Goal: Complete Application Form: Complete application form

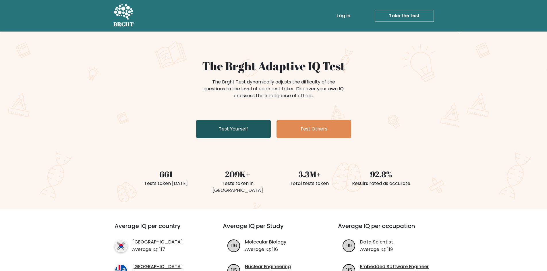
click at [250, 123] on link "Test Yourself" at bounding box center [233, 129] width 75 height 18
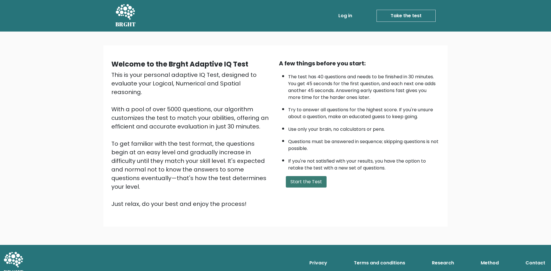
click at [298, 183] on button "Start the Test" at bounding box center [306, 181] width 41 height 11
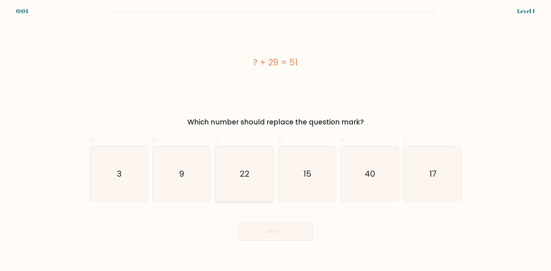
click at [241, 159] on icon "22" at bounding box center [243, 173] width 55 height 55
click at [275, 139] on input "c. 22" at bounding box center [275, 138] width 0 height 4
radio input "true"
click at [290, 230] on button "Next" at bounding box center [275, 232] width 75 height 18
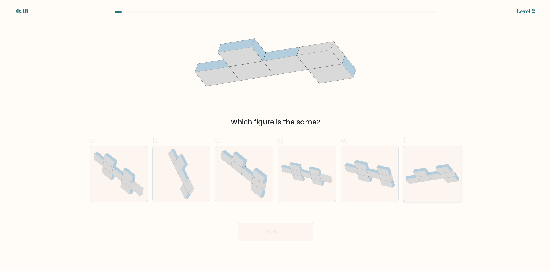
click at [444, 189] on div at bounding box center [432, 174] width 58 height 56
click at [276, 139] on input "f." at bounding box center [275, 138] width 0 height 4
radio input "true"
click at [256, 190] on icon at bounding box center [256, 190] width 11 height 15
click at [275, 139] on input "c." at bounding box center [275, 138] width 0 height 4
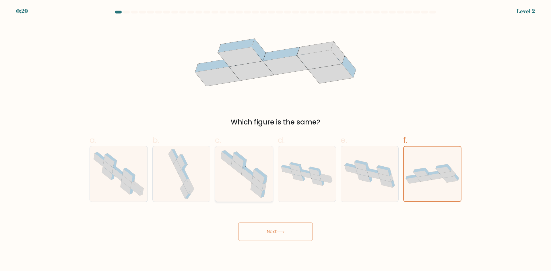
radio input "true"
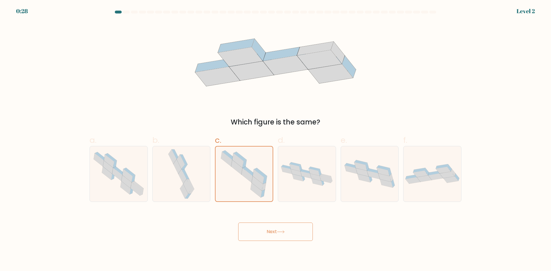
click at [275, 231] on button "Next" at bounding box center [275, 232] width 75 height 18
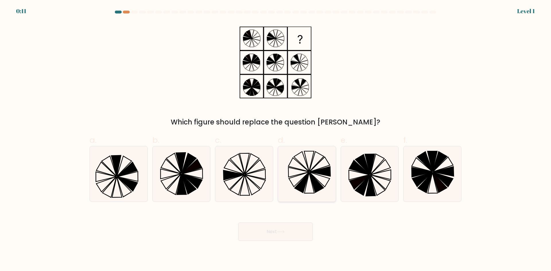
click at [326, 176] on icon at bounding box center [306, 173] width 55 height 55
click at [276, 139] on input "d." at bounding box center [275, 138] width 0 height 4
radio input "true"
click at [294, 229] on button "Next" at bounding box center [275, 232] width 75 height 18
click at [280, 226] on button "Next" at bounding box center [275, 232] width 75 height 18
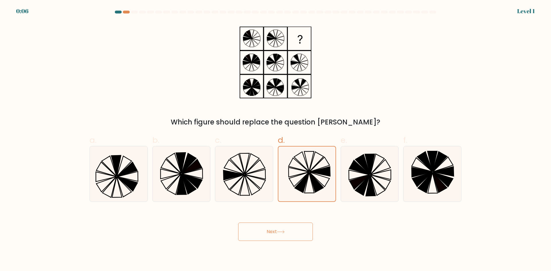
click at [280, 229] on button "Next" at bounding box center [275, 232] width 75 height 18
click at [280, 233] on icon at bounding box center [281, 231] width 8 height 3
click at [277, 238] on button "Next" at bounding box center [275, 232] width 75 height 18
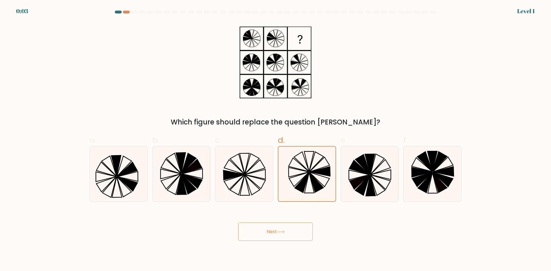
click at [276, 236] on button "Next" at bounding box center [275, 232] width 75 height 18
click at [277, 236] on button "Next" at bounding box center [275, 232] width 75 height 18
click at [252, 193] on icon at bounding box center [243, 173] width 55 height 55
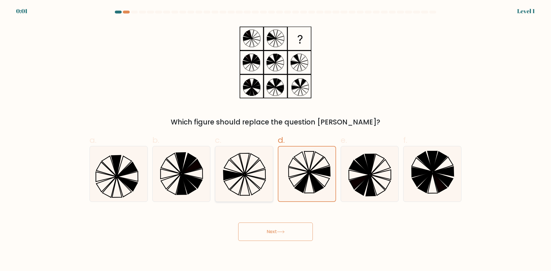
click at [275, 139] on input "c." at bounding box center [275, 138] width 0 height 4
radio input "true"
click at [271, 233] on button "Next" at bounding box center [275, 232] width 75 height 18
click at [297, 181] on icon at bounding box center [306, 173] width 55 height 55
click at [276, 139] on input "d." at bounding box center [275, 138] width 0 height 4
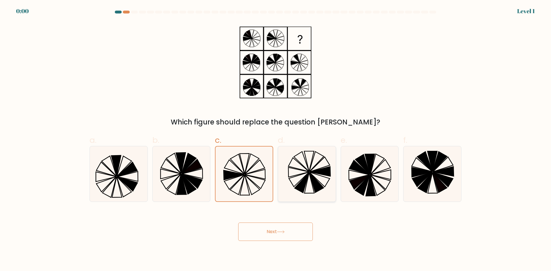
radio input "true"
click at [285, 225] on div "Next" at bounding box center [275, 225] width 379 height 32
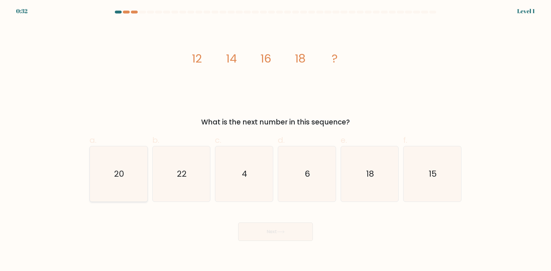
click at [112, 178] on icon "20" at bounding box center [118, 173] width 55 height 55
click at [275, 139] on input "a. 20" at bounding box center [275, 138] width 0 height 4
radio input "true"
click at [264, 236] on button "Next" at bounding box center [275, 232] width 75 height 18
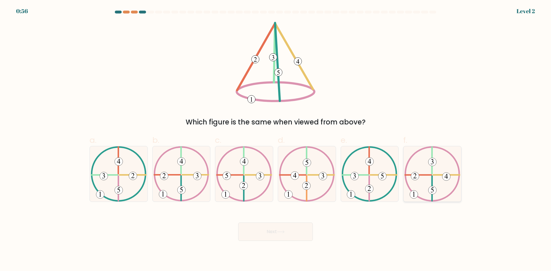
click at [422, 185] on icon at bounding box center [432, 173] width 56 height 55
click at [276, 139] on input "f." at bounding box center [275, 138] width 0 height 4
radio input "true"
click at [290, 228] on button "Next" at bounding box center [275, 232] width 75 height 18
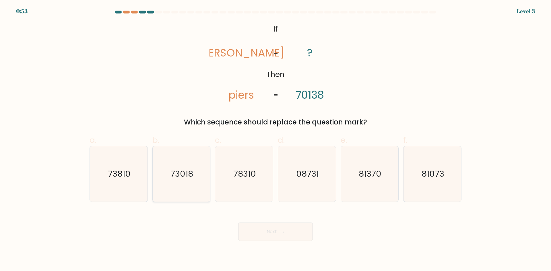
click at [196, 177] on icon "73018" at bounding box center [181, 173] width 55 height 55
click at [275, 139] on input "b. 73018" at bounding box center [275, 138] width 0 height 4
radio input "true"
click at [265, 230] on button "Next" at bounding box center [275, 232] width 75 height 18
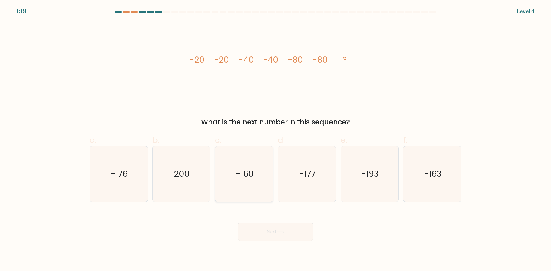
click at [244, 193] on icon "-160" at bounding box center [243, 173] width 55 height 55
click at [275, 139] on input "c. -160" at bounding box center [275, 138] width 0 height 4
radio input "true"
click at [276, 230] on button "Next" at bounding box center [275, 232] width 75 height 18
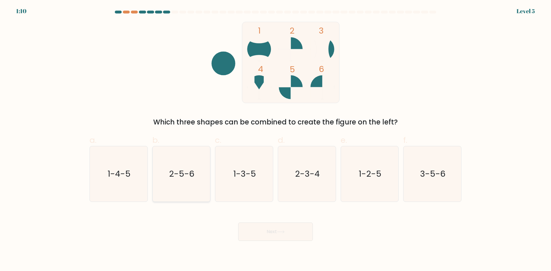
click at [196, 176] on icon "2-5-6" at bounding box center [181, 173] width 55 height 55
click at [275, 139] on input "b. 2-5-6" at bounding box center [275, 138] width 0 height 4
radio input "true"
click at [282, 235] on button "Next" at bounding box center [275, 232] width 75 height 18
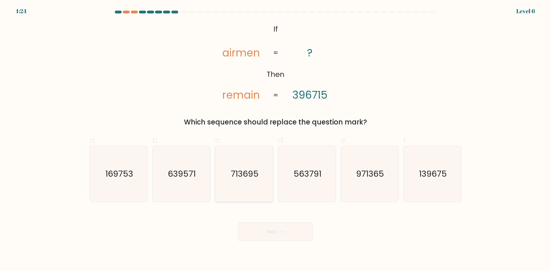
click at [246, 174] on text "713695" at bounding box center [245, 173] width 28 height 11
click at [275, 139] on input "c. 713695" at bounding box center [275, 138] width 0 height 4
radio input "true"
click at [264, 227] on button "Next" at bounding box center [275, 232] width 75 height 18
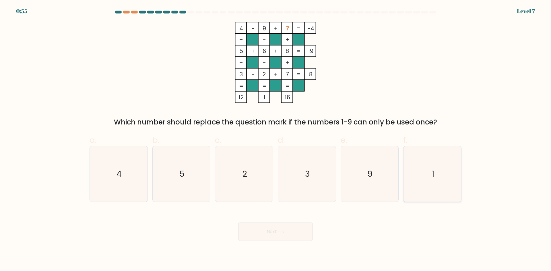
click at [438, 186] on icon "1" at bounding box center [432, 173] width 55 height 55
click at [276, 139] on input "f. 1" at bounding box center [275, 138] width 0 height 4
radio input "true"
click at [290, 231] on button "Next" at bounding box center [275, 232] width 75 height 18
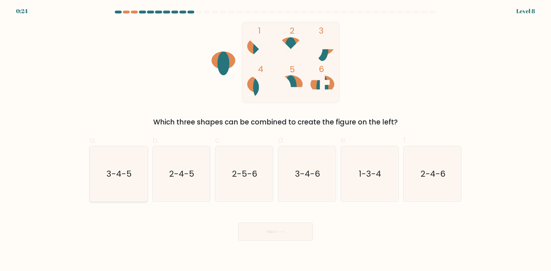
click at [132, 181] on icon "3-4-5" at bounding box center [118, 173] width 55 height 55
click at [275, 139] on input "a. 3-4-5" at bounding box center [275, 138] width 0 height 4
radio input "true"
click at [287, 233] on button "Next" at bounding box center [275, 232] width 75 height 18
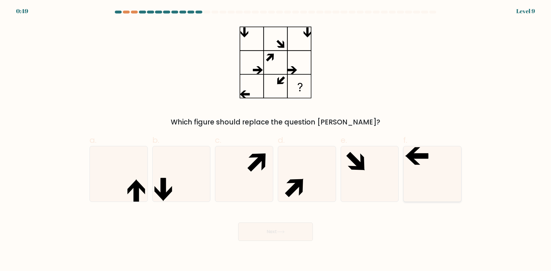
click at [423, 162] on icon at bounding box center [432, 173] width 55 height 55
click at [276, 139] on input "f." at bounding box center [275, 138] width 0 height 4
radio input "true"
click at [294, 234] on button "Next" at bounding box center [275, 232] width 75 height 18
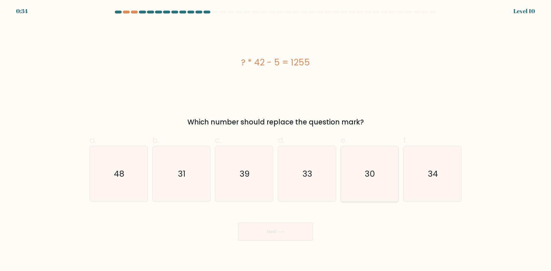
click at [359, 185] on icon "30" at bounding box center [369, 173] width 55 height 55
click at [276, 139] on input "e. 30" at bounding box center [275, 138] width 0 height 4
radio input "true"
click at [298, 232] on button "Next" at bounding box center [275, 232] width 75 height 18
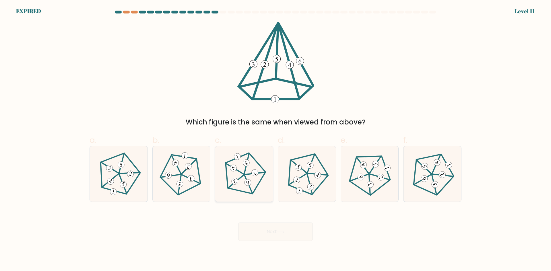
click at [237, 181] on 512 at bounding box center [235, 181] width 9 height 9
click at [275, 139] on input "c." at bounding box center [275, 138] width 0 height 4
radio input "true"
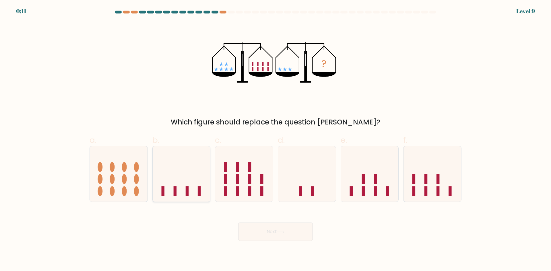
click at [179, 183] on icon at bounding box center [182, 174] width 58 height 48
click at [275, 139] on input "b." at bounding box center [275, 138] width 0 height 4
radio input "true"
click at [281, 232] on icon at bounding box center [281, 231] width 8 height 3
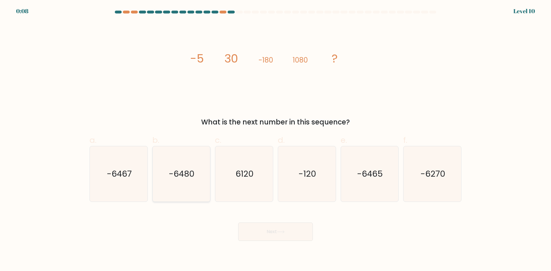
click at [194, 172] on text "-6480" at bounding box center [182, 173] width 26 height 11
click at [275, 139] on input "b. -6480" at bounding box center [275, 138] width 0 height 4
radio input "true"
click at [277, 236] on button "Next" at bounding box center [275, 232] width 75 height 18
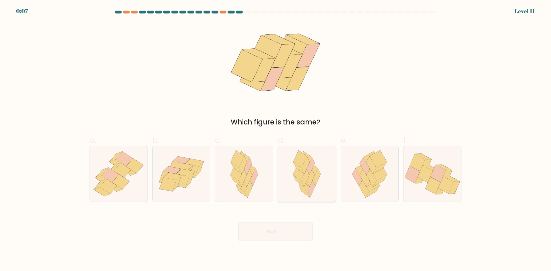
click at [313, 189] on icon at bounding box center [311, 189] width 8 height 18
click at [276, 139] on input "d." at bounding box center [275, 138] width 0 height 4
radio input "true"
click at [294, 233] on button "Next" at bounding box center [275, 232] width 75 height 18
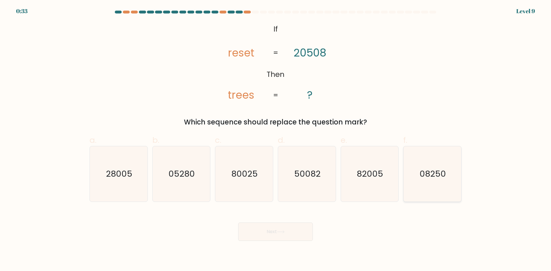
click at [404, 178] on div "08250" at bounding box center [432, 174] width 58 height 56
click at [276, 139] on input "f. 08250" at bounding box center [275, 138] width 0 height 4
radio input "true"
click at [380, 178] on text "82005" at bounding box center [370, 173] width 26 height 11
click at [276, 139] on input "e. 82005" at bounding box center [275, 138] width 0 height 4
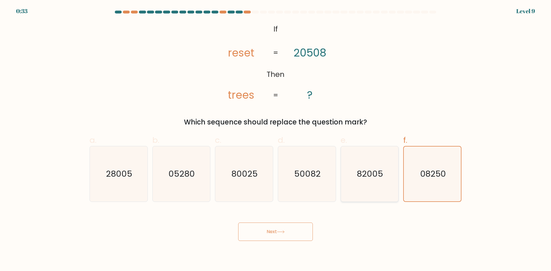
radio input "true"
click at [293, 228] on button "Next" at bounding box center [275, 232] width 75 height 18
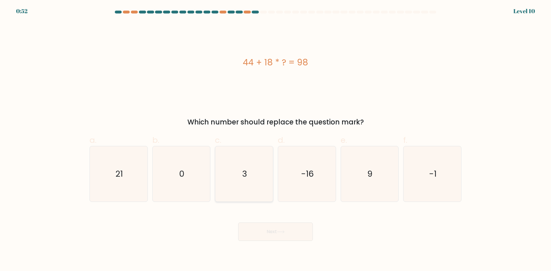
click at [243, 164] on icon "3" at bounding box center [243, 173] width 55 height 55
click at [275, 139] on input "c. 3" at bounding box center [275, 138] width 0 height 4
radio input "true"
click at [276, 229] on button "Next" at bounding box center [275, 232] width 75 height 18
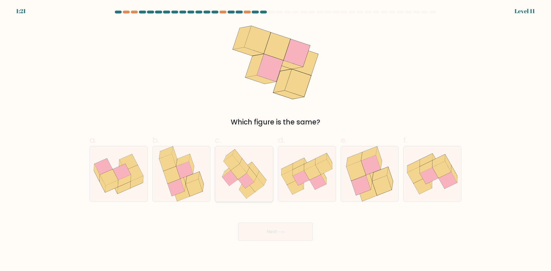
click at [256, 183] on icon at bounding box center [256, 184] width 16 height 15
click at [275, 139] on input "c." at bounding box center [275, 138] width 0 height 4
radio input "true"
click at [275, 229] on button "Next" at bounding box center [275, 232] width 75 height 18
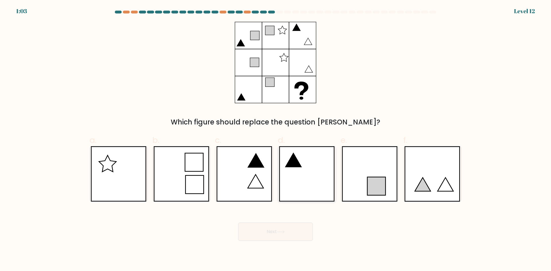
click at [311, 188] on icon at bounding box center [307, 173] width 56 height 55
click at [276, 139] on input "d." at bounding box center [275, 138] width 0 height 4
radio input "true"
click at [285, 229] on button "Next" at bounding box center [275, 232] width 75 height 18
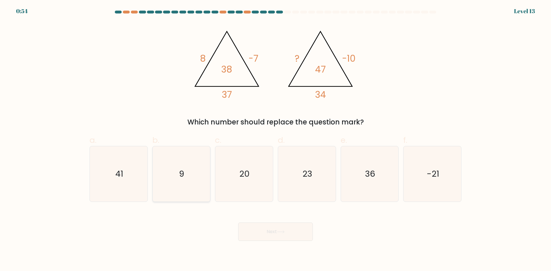
click at [199, 174] on icon "9" at bounding box center [181, 173] width 55 height 55
click at [275, 139] on input "b. 9" at bounding box center [275, 138] width 0 height 4
radio input "true"
click at [282, 231] on icon at bounding box center [281, 231] width 8 height 3
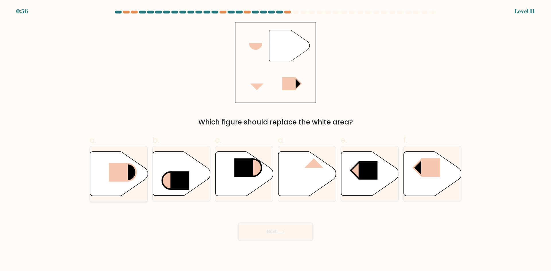
click at [137, 176] on icon at bounding box center [119, 174] width 58 height 44
click at [275, 139] on input "a." at bounding box center [275, 138] width 0 height 4
radio input "true"
click at [278, 236] on button "Next" at bounding box center [275, 232] width 75 height 18
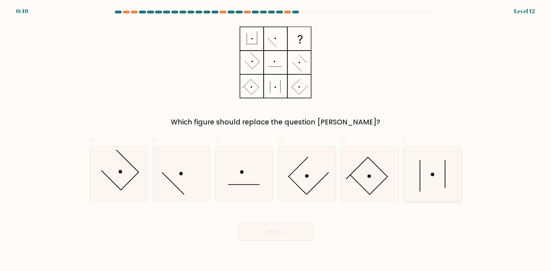
click at [426, 187] on icon at bounding box center [432, 173] width 55 height 55
click at [276, 139] on input "f." at bounding box center [275, 138] width 0 height 4
radio input "true"
click at [283, 234] on button "Next" at bounding box center [275, 232] width 75 height 18
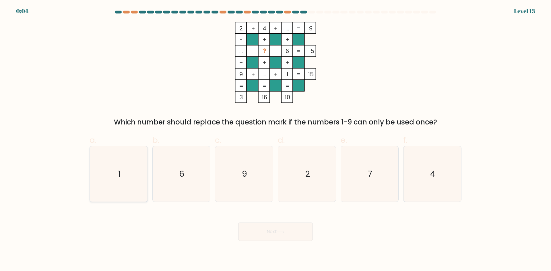
click at [120, 173] on text "1" at bounding box center [119, 173] width 3 height 11
click at [275, 139] on input "a. 1" at bounding box center [275, 138] width 0 height 4
radio input "true"
click at [276, 234] on button "Next" at bounding box center [275, 232] width 75 height 18
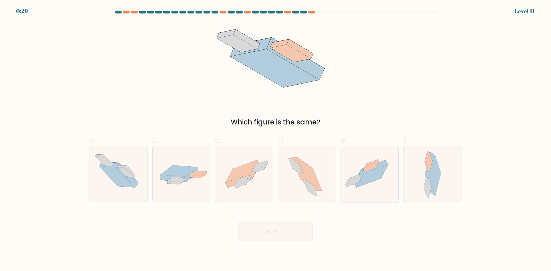
click at [372, 182] on icon at bounding box center [372, 176] width 32 height 23
click at [276, 139] on input "e." at bounding box center [275, 138] width 0 height 4
radio input "true"
click at [302, 229] on button "Next" at bounding box center [275, 232] width 75 height 18
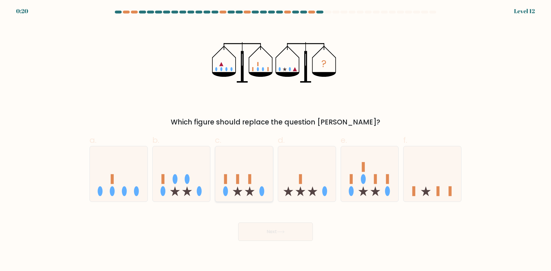
click at [245, 191] on icon at bounding box center [244, 174] width 58 height 48
click at [275, 139] on input "c." at bounding box center [275, 138] width 0 height 4
radio input "true"
click at [307, 191] on icon at bounding box center [307, 174] width 58 height 48
click at [276, 139] on input "d." at bounding box center [275, 138] width 0 height 4
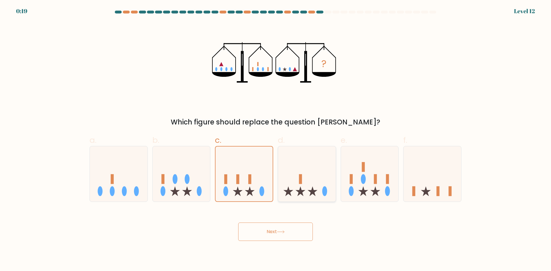
radio input "true"
click at [299, 233] on button "Next" at bounding box center [275, 232] width 75 height 18
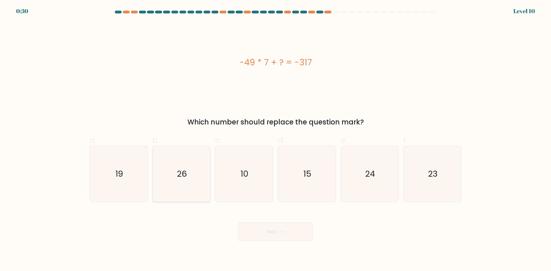
click at [184, 194] on icon "26" at bounding box center [181, 173] width 55 height 55
click at [275, 139] on input "b. 26" at bounding box center [275, 138] width 0 height 4
radio input "true"
click at [251, 226] on button "Next" at bounding box center [275, 232] width 75 height 18
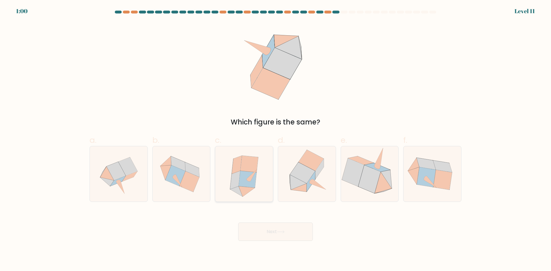
click at [247, 193] on icon at bounding box center [246, 191] width 16 height 11
click at [275, 139] on input "c." at bounding box center [275, 138] width 0 height 4
radio input "true"
click at [273, 231] on button "Next" at bounding box center [275, 232] width 75 height 18
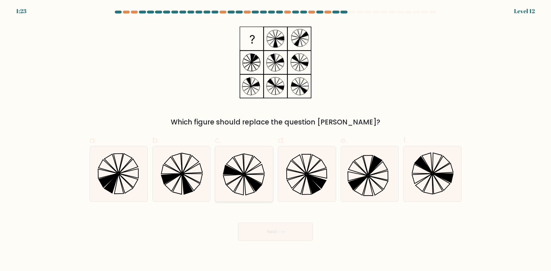
click at [232, 184] on icon at bounding box center [243, 173] width 55 height 55
click at [275, 139] on input "c." at bounding box center [275, 138] width 0 height 4
radio input "true"
click at [279, 231] on icon at bounding box center [281, 231] width 8 height 3
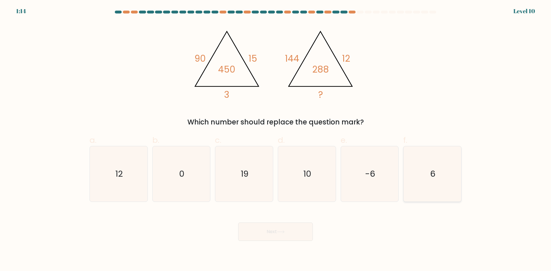
click at [437, 189] on icon "6" at bounding box center [432, 173] width 55 height 55
click at [276, 139] on input "f. 6" at bounding box center [275, 138] width 0 height 4
radio input "true"
click at [292, 230] on button "Next" at bounding box center [275, 232] width 75 height 18
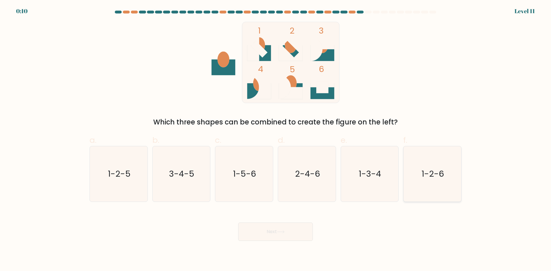
click at [421, 174] on icon "1-2-6" at bounding box center [432, 173] width 55 height 55
click at [276, 139] on input "f. 1-2-6" at bounding box center [275, 138] width 0 height 4
radio input "true"
click at [291, 231] on button "Next" at bounding box center [275, 232] width 75 height 18
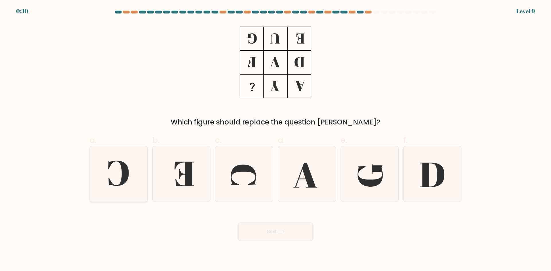
click at [125, 180] on icon at bounding box center [118, 173] width 21 height 25
click at [275, 139] on input "a." at bounding box center [275, 138] width 0 height 4
radio input "true"
click at [271, 230] on button "Next" at bounding box center [275, 232] width 75 height 18
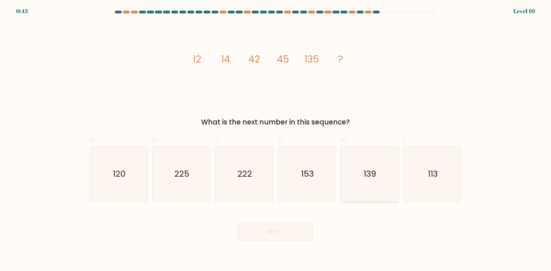
click at [380, 184] on icon "139" at bounding box center [369, 173] width 55 height 55
click at [276, 139] on input "e. 139" at bounding box center [275, 138] width 0 height 4
radio input "true"
click at [277, 230] on button "Next" at bounding box center [275, 232] width 75 height 18
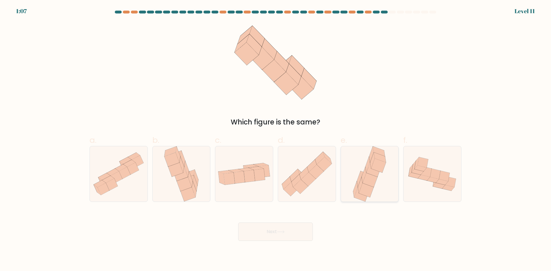
click at [373, 185] on icon at bounding box center [370, 180] width 15 height 14
click at [276, 139] on input "e." at bounding box center [275, 138] width 0 height 4
radio input "true"
click at [290, 233] on button "Next" at bounding box center [275, 232] width 75 height 18
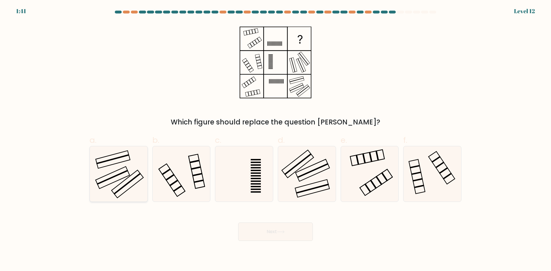
click at [122, 173] on rect at bounding box center [112, 177] width 31 height 15
click at [275, 139] on input "a." at bounding box center [275, 138] width 0 height 4
radio input "true"
click at [288, 231] on button "Next" at bounding box center [275, 232] width 75 height 18
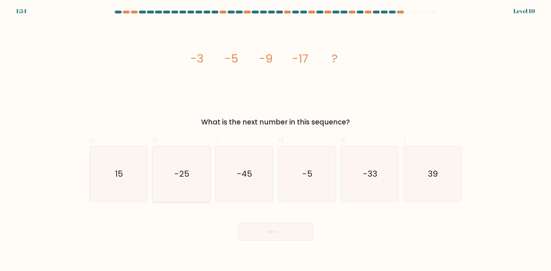
click at [192, 178] on icon "-25" at bounding box center [181, 173] width 55 height 55
click at [275, 139] on input "b. -25" at bounding box center [275, 138] width 0 height 4
radio input "true"
click at [282, 230] on button "Next" at bounding box center [275, 232] width 75 height 18
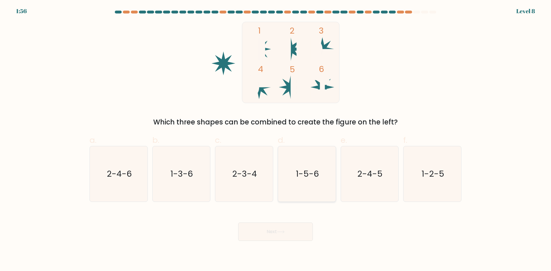
click at [308, 168] on icon "1-5-6" at bounding box center [306, 173] width 55 height 55
click at [276, 139] on input "d. 1-5-6" at bounding box center [275, 138] width 0 height 4
radio input "true"
click at [295, 224] on button "Next" at bounding box center [275, 232] width 75 height 18
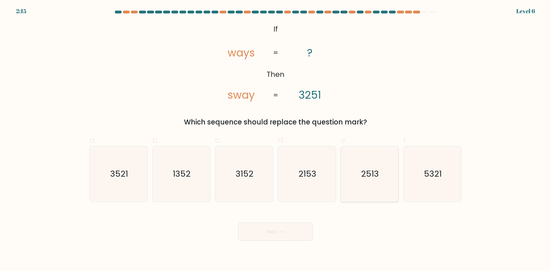
click at [374, 180] on icon "2513" at bounding box center [369, 173] width 55 height 55
click at [276, 139] on input "e. 2513" at bounding box center [275, 138] width 0 height 4
radio input "true"
drag, startPoint x: 307, startPoint y: 216, endPoint x: 297, endPoint y: 228, distance: 15.5
click at [304, 221] on div "Next" at bounding box center [275, 225] width 379 height 32
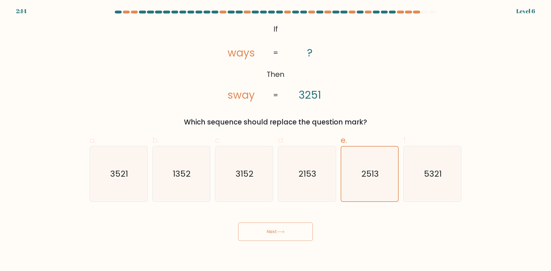
click at [294, 231] on button "Next" at bounding box center [275, 232] width 75 height 18
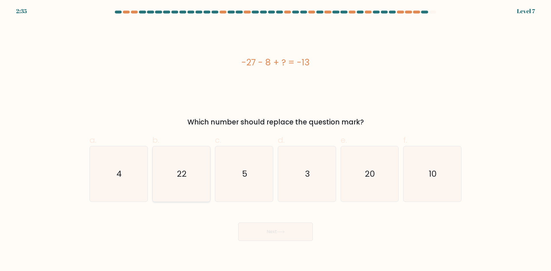
click at [197, 164] on icon "22" at bounding box center [181, 173] width 55 height 55
click at [275, 139] on input "b. 22" at bounding box center [275, 138] width 0 height 4
radio input "true"
click at [278, 231] on icon at bounding box center [281, 231] width 8 height 3
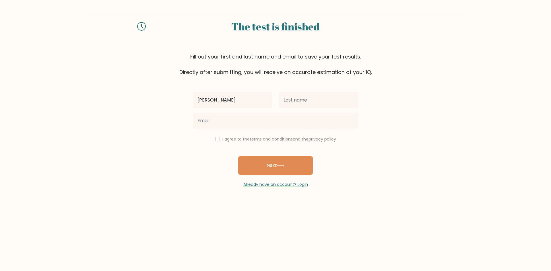
type input "Ronel"
type input "Grafia"
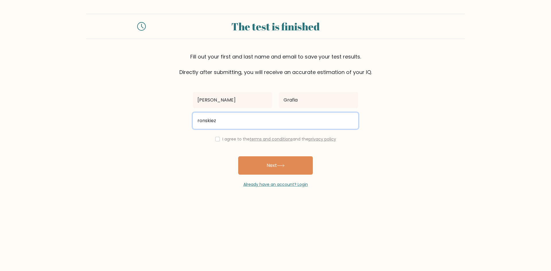
type input "ronskiez19@gmail.com"
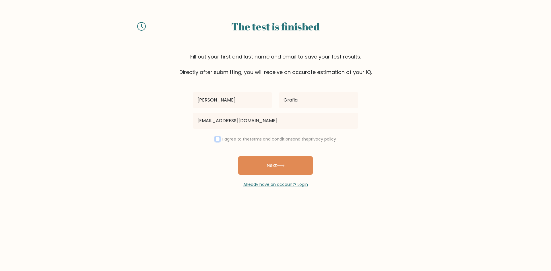
click at [215, 140] on input "checkbox" at bounding box center [217, 139] width 5 height 5
checkbox input "true"
click at [280, 170] on button "Next" at bounding box center [275, 165] width 75 height 18
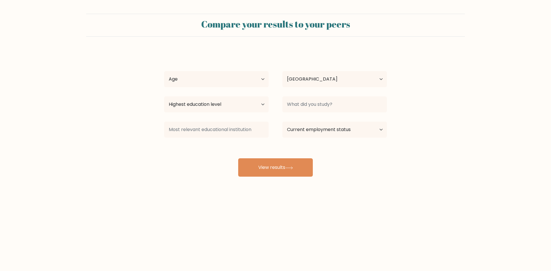
select select "PH"
click at [238, 102] on select "Highest education level No schooling Primary Lower Secondary Upper Secondary Oc…" at bounding box center [216, 104] width 104 height 16
click at [164, 96] on select "Highest education level No schooling Primary Lower Secondary Upper Secondary Oc…" at bounding box center [216, 104] width 104 height 16
click at [213, 109] on select "Highest education level No schooling Primary Lower Secondary Upper Secondary Oc…" at bounding box center [216, 104] width 104 height 16
select select "upper_secondary"
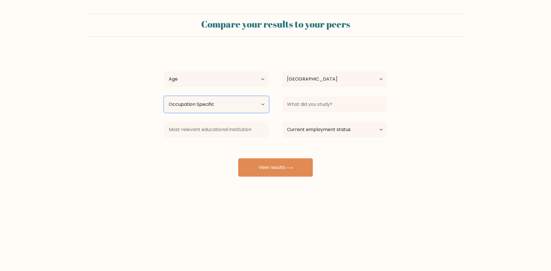
click at [164, 96] on select "Highest education level No schooling Primary Lower Secondary Upper Secondary Oc…" at bounding box center [216, 104] width 104 height 16
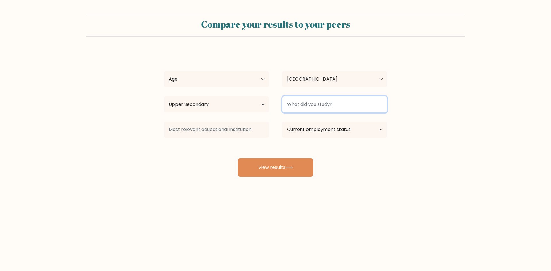
click at [307, 105] on input at bounding box center [334, 104] width 104 height 16
type input "Radiologic technologist"
click at [383, 178] on div "Compare your results to your peers Ronel Grafia Age Under 18 years old 18-24 ye…" at bounding box center [275, 108] width 551 height 217
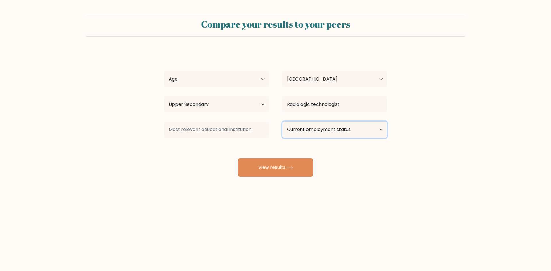
click at [328, 125] on select "Current employment status Employed Student Retired Other / prefer not to answer" at bounding box center [334, 130] width 104 height 16
select select "other"
click at [282, 122] on select "Current employment status Employed Student Retired Other / prefer not to answer" at bounding box center [334, 130] width 104 height 16
click at [203, 134] on input at bounding box center [216, 130] width 104 height 16
click at [207, 143] on div "Ronel Grafia Age Under 18 years old 18-24 years old 25-34 years old 35-44 years…" at bounding box center [276, 113] width 230 height 126
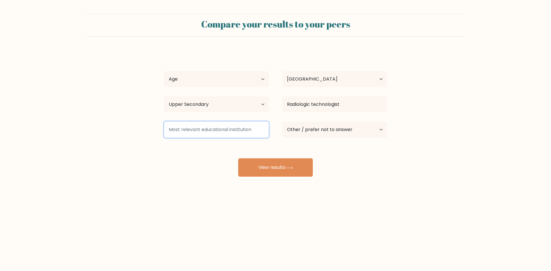
click at [230, 127] on input at bounding box center [216, 130] width 104 height 16
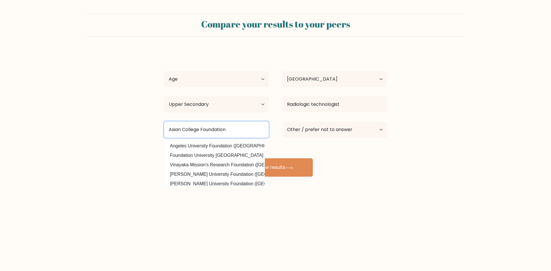
type input "Asian College Foundation"
click at [230, 222] on body "Compare your results to your peers Ronel Grafia Age Under 18 years old 18-24 ye…" at bounding box center [275, 135] width 551 height 271
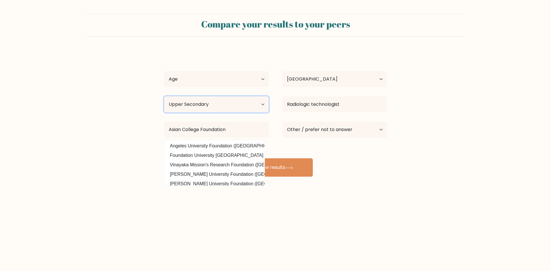
click at [212, 107] on select "Highest education level No schooling Primary Lower Secondary Upper Secondary Oc…" at bounding box center [216, 104] width 104 height 16
select select "bachelors_degree"
click at [164, 96] on select "Highest education level No schooling Primary Lower Secondary Upper Secondary Oc…" at bounding box center [216, 104] width 104 height 16
click at [229, 216] on div "Compare your results to your peers Ronel Grafia Age Under 18 years old 18-24 ye…" at bounding box center [275, 108] width 551 height 217
click at [282, 151] on div "Ronel Grafia Age Under 18 years old 18-24 years old 25-34 years old 35-44 years…" at bounding box center [276, 113] width 230 height 126
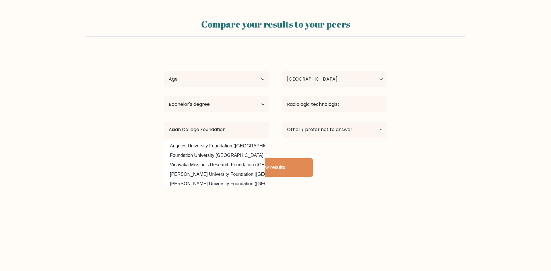
drag, startPoint x: 219, startPoint y: 194, endPoint x: 260, endPoint y: 196, distance: 40.8
click at [219, 194] on div "Compare your results to your peers Ronel Grafia Age Under 18 years old 18-24 ye…" at bounding box center [275, 108] width 551 height 217
click at [298, 173] on button "View results" at bounding box center [275, 167] width 75 height 18
click at [220, 79] on select "Age Under 18 years old 18-24 years old 25-34 years old 35-44 years old 45-54 ye…" at bounding box center [216, 79] width 104 height 16
select select "25_34"
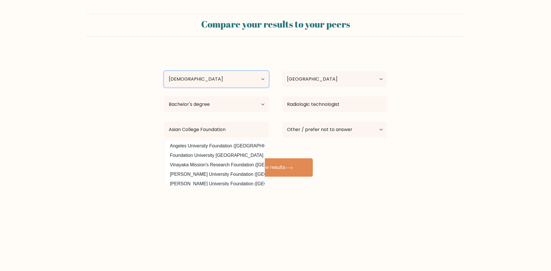
click at [164, 71] on select "Age Under 18 years old 18-24 years old 25-34 years old 35-44 years old 45-54 ye…" at bounding box center [216, 79] width 104 height 16
click at [301, 163] on button "View results" at bounding box center [275, 167] width 75 height 18
